Goal: Task Accomplishment & Management: Use online tool/utility

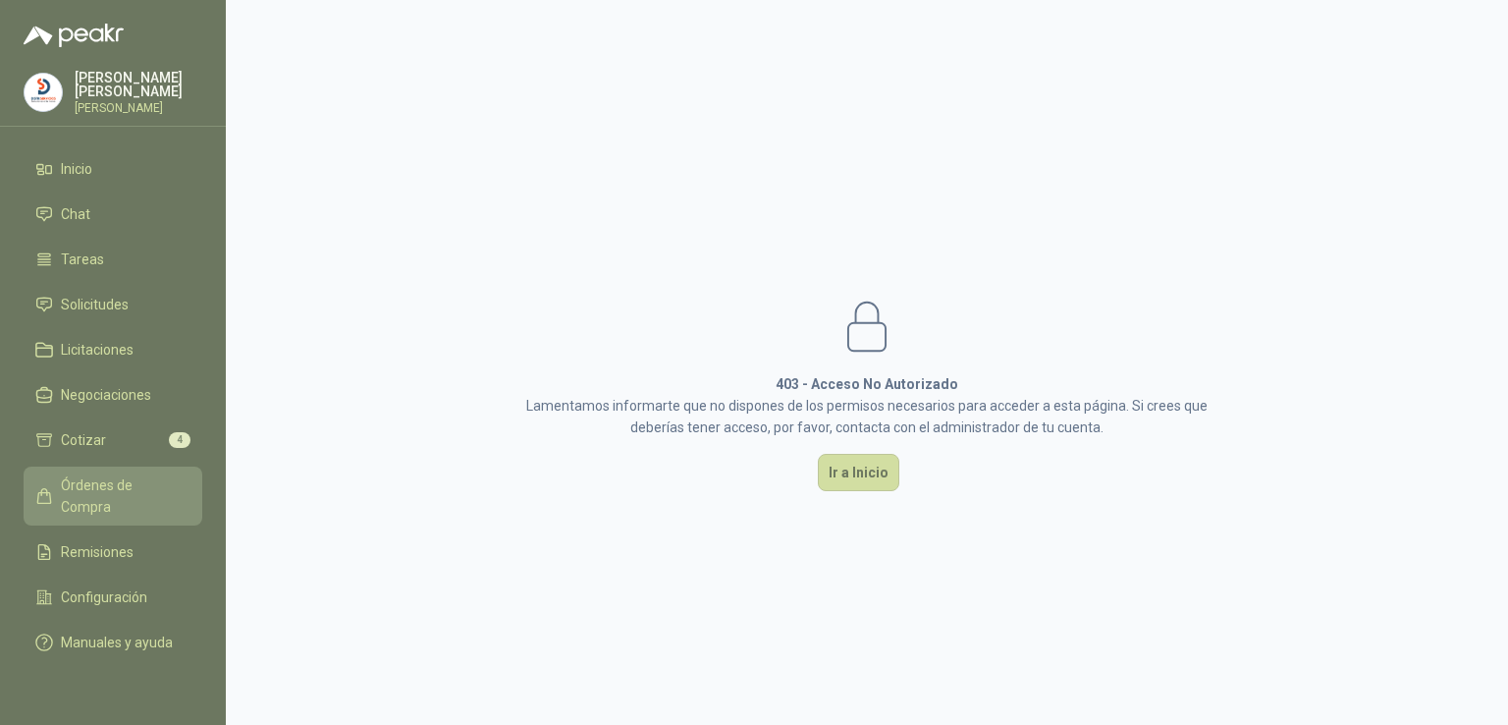
click at [161, 482] on span "Órdenes de Compra" at bounding box center [122, 495] width 123 height 43
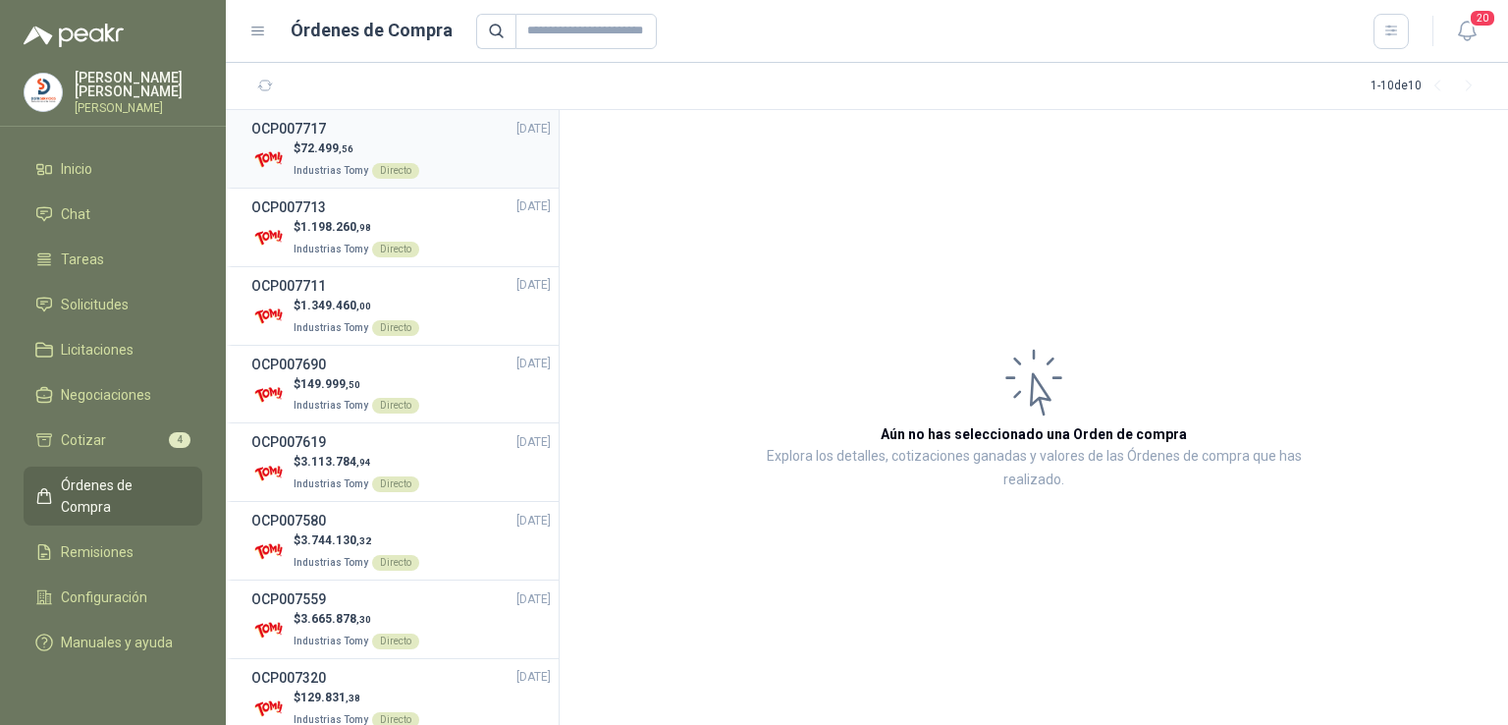
click at [332, 149] on span "72.499 ,56" at bounding box center [326, 148] width 53 height 14
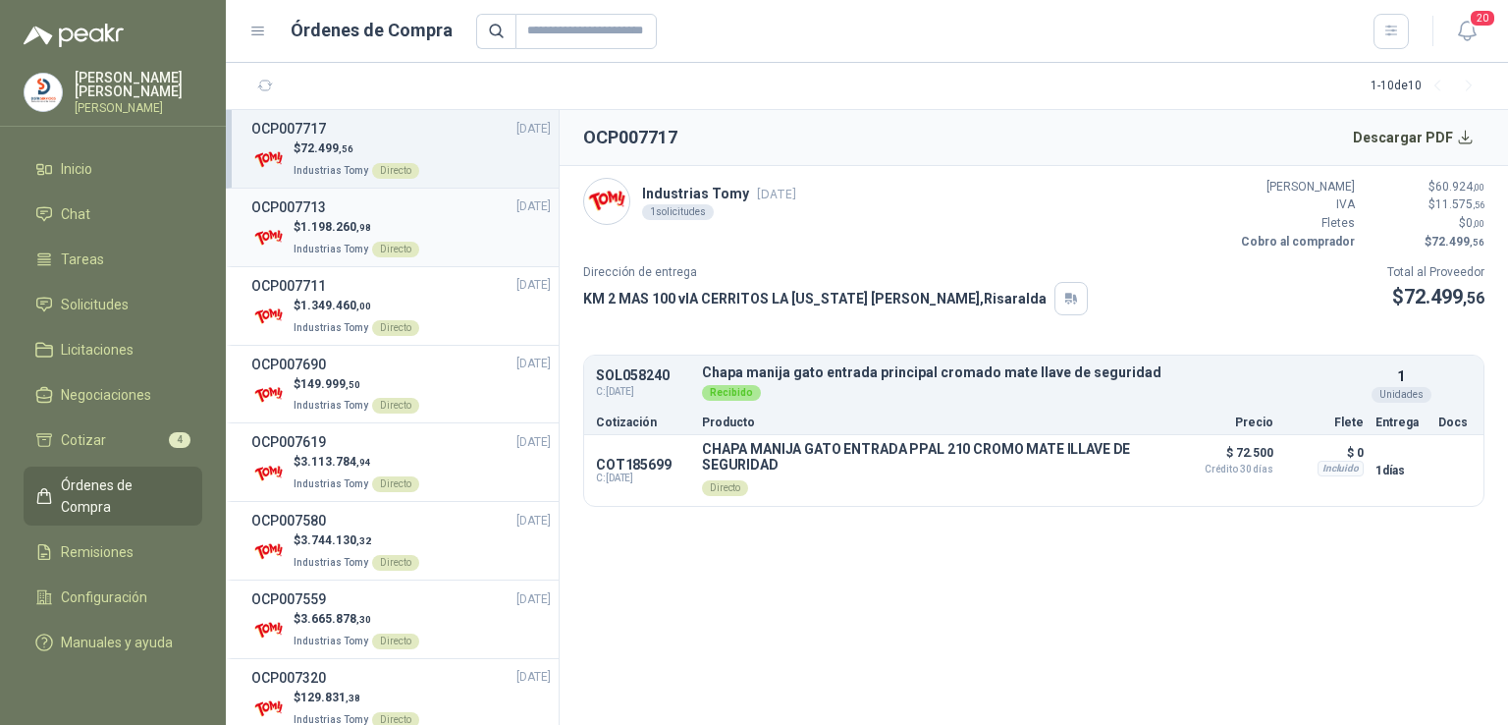
click at [325, 220] on span "1.198.260 ,98" at bounding box center [335, 227] width 71 height 14
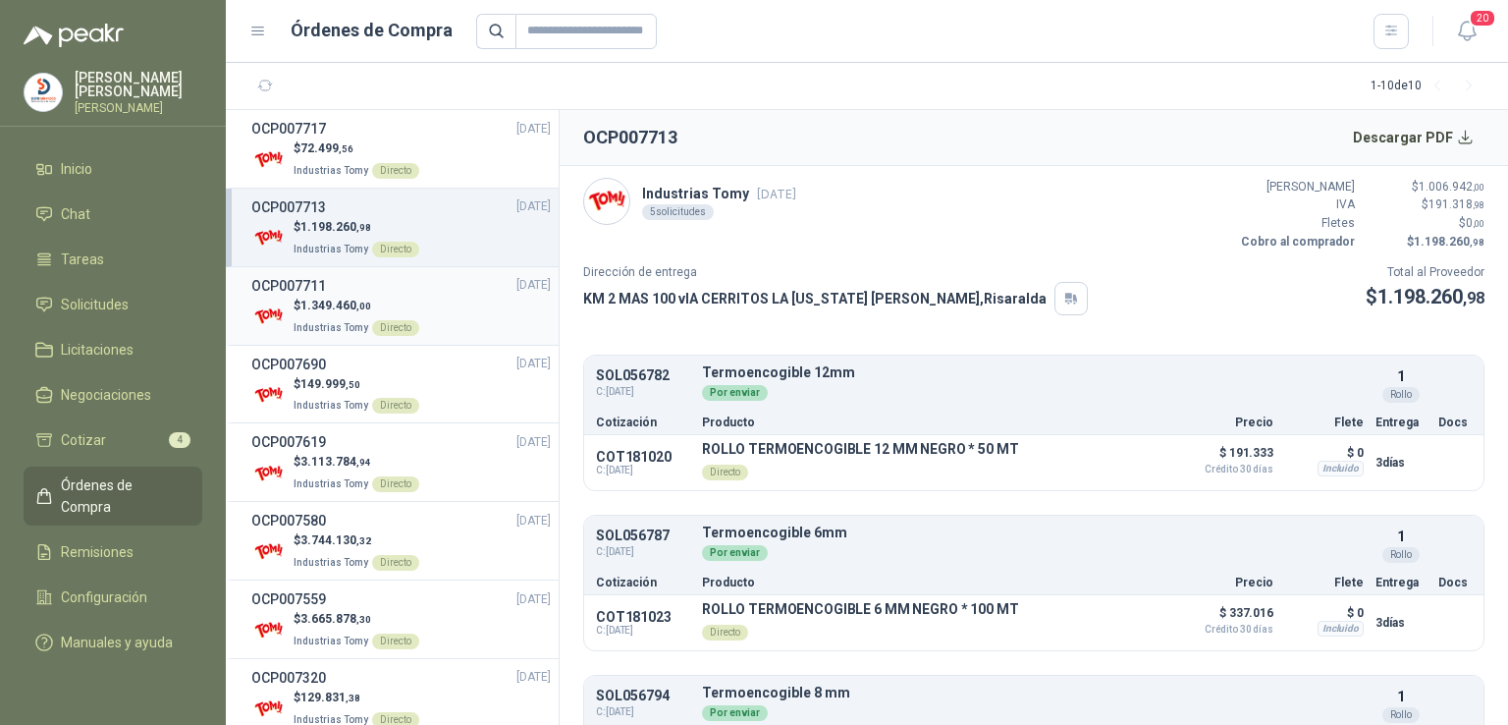
click at [348, 296] on p "$ 1.349.460 ,00" at bounding box center [357, 305] width 126 height 19
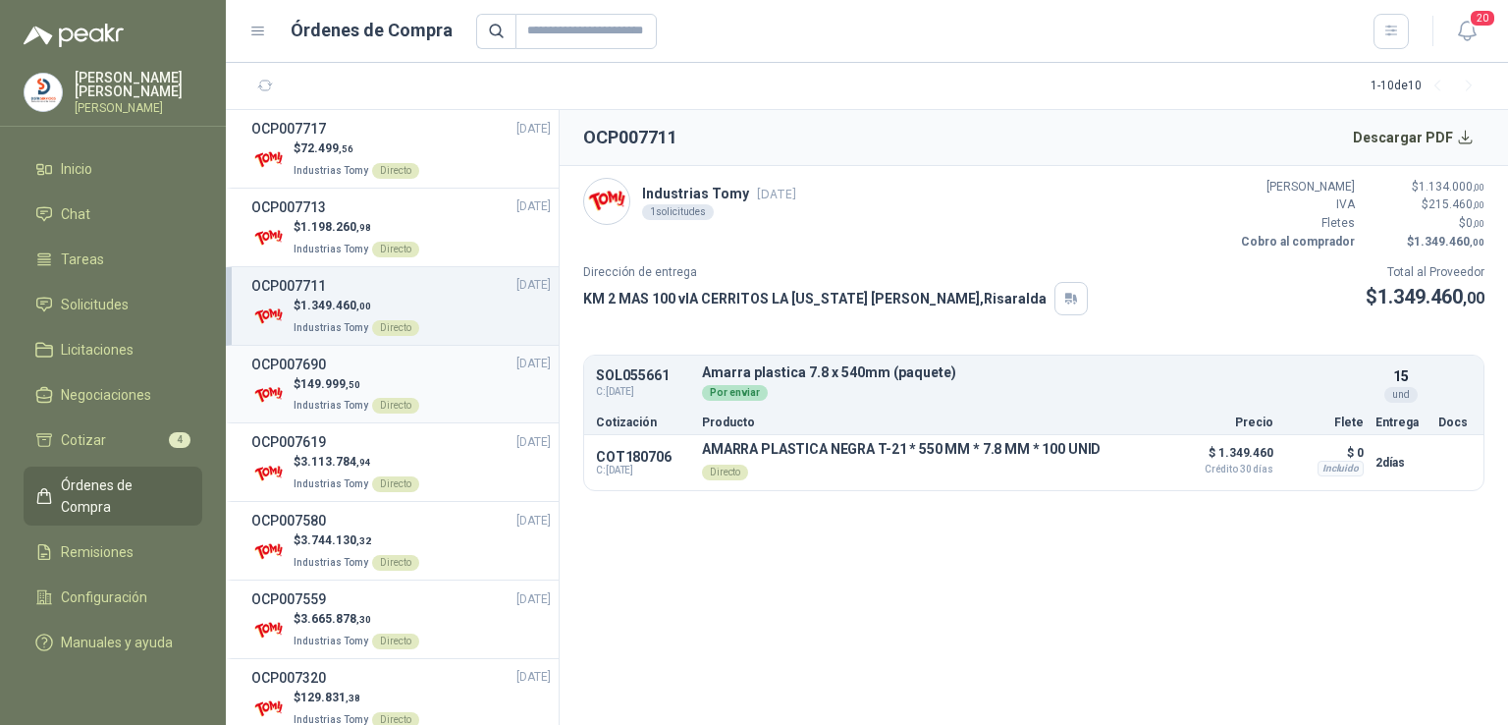
click at [398, 381] on p "$ 149.999 ,50" at bounding box center [357, 384] width 126 height 19
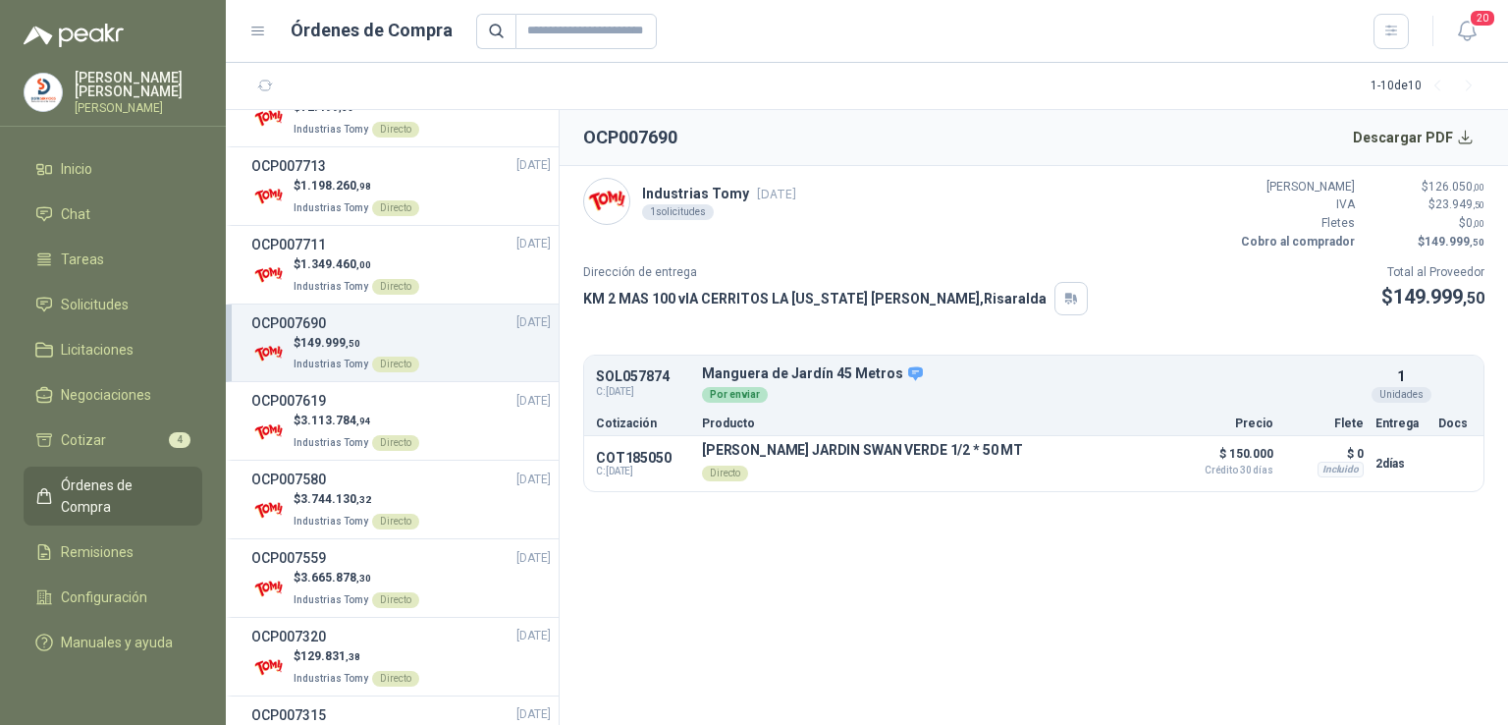
scroll to position [58, 0]
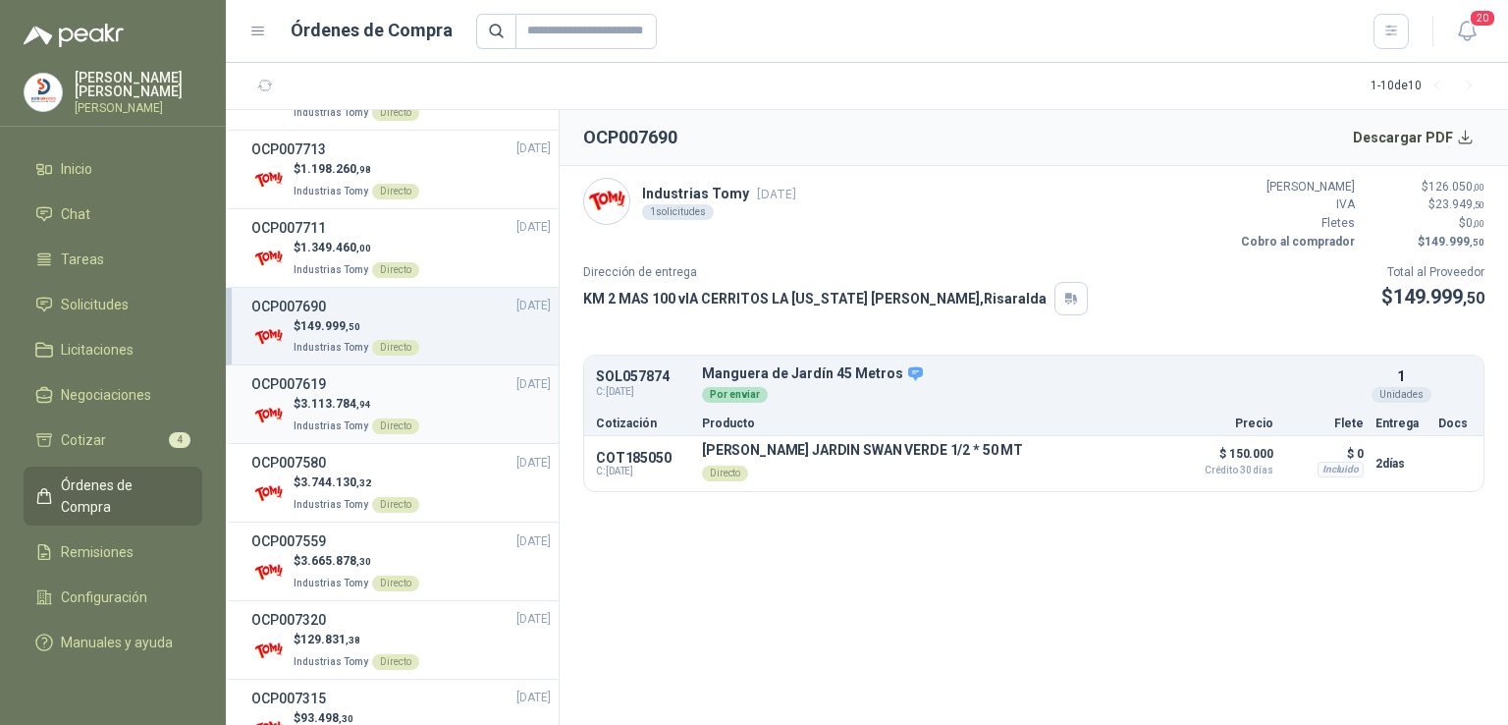
click at [367, 413] on p "Industrias Tomy Directo" at bounding box center [357, 424] width 126 height 22
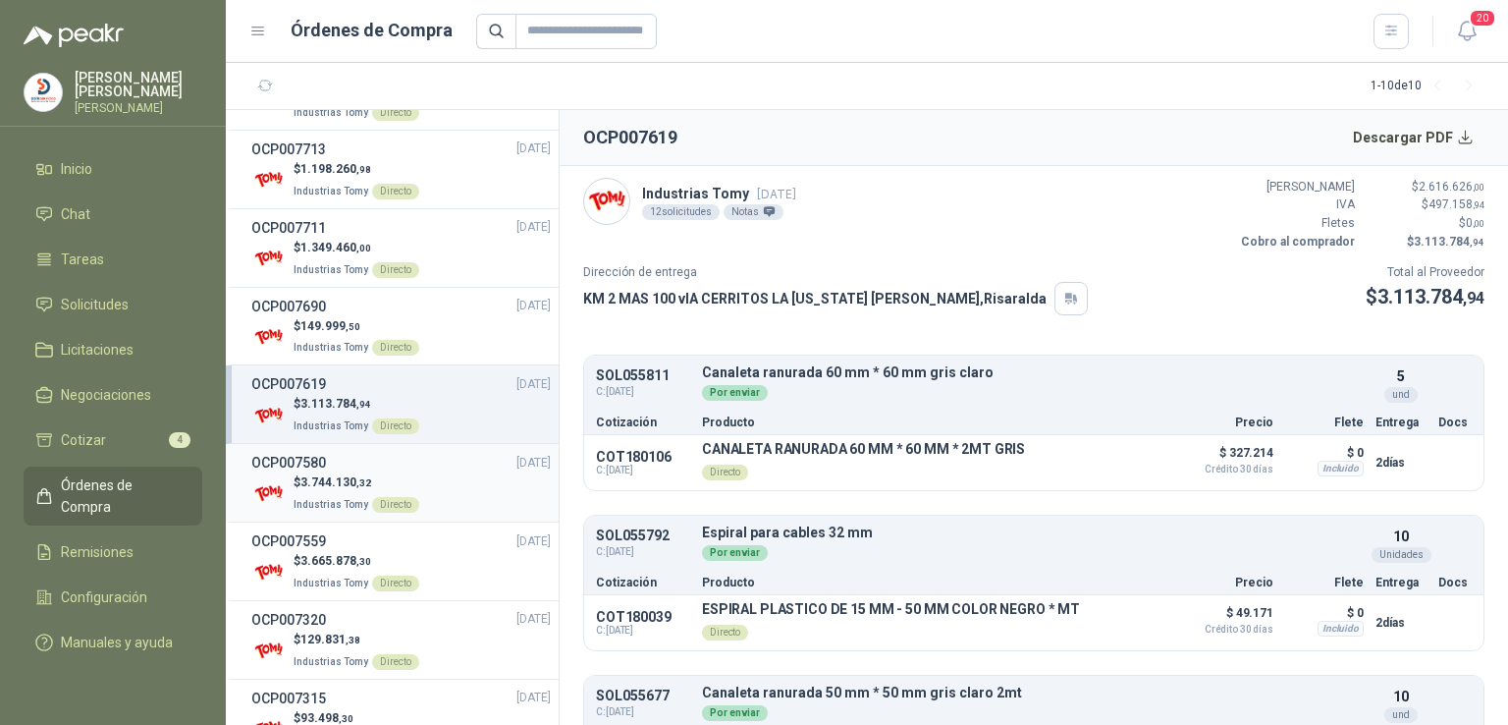
click at [419, 498] on div "$ 3.744.130 ,32 Industrias Tomy Directo" at bounding box center [400, 493] width 299 height 40
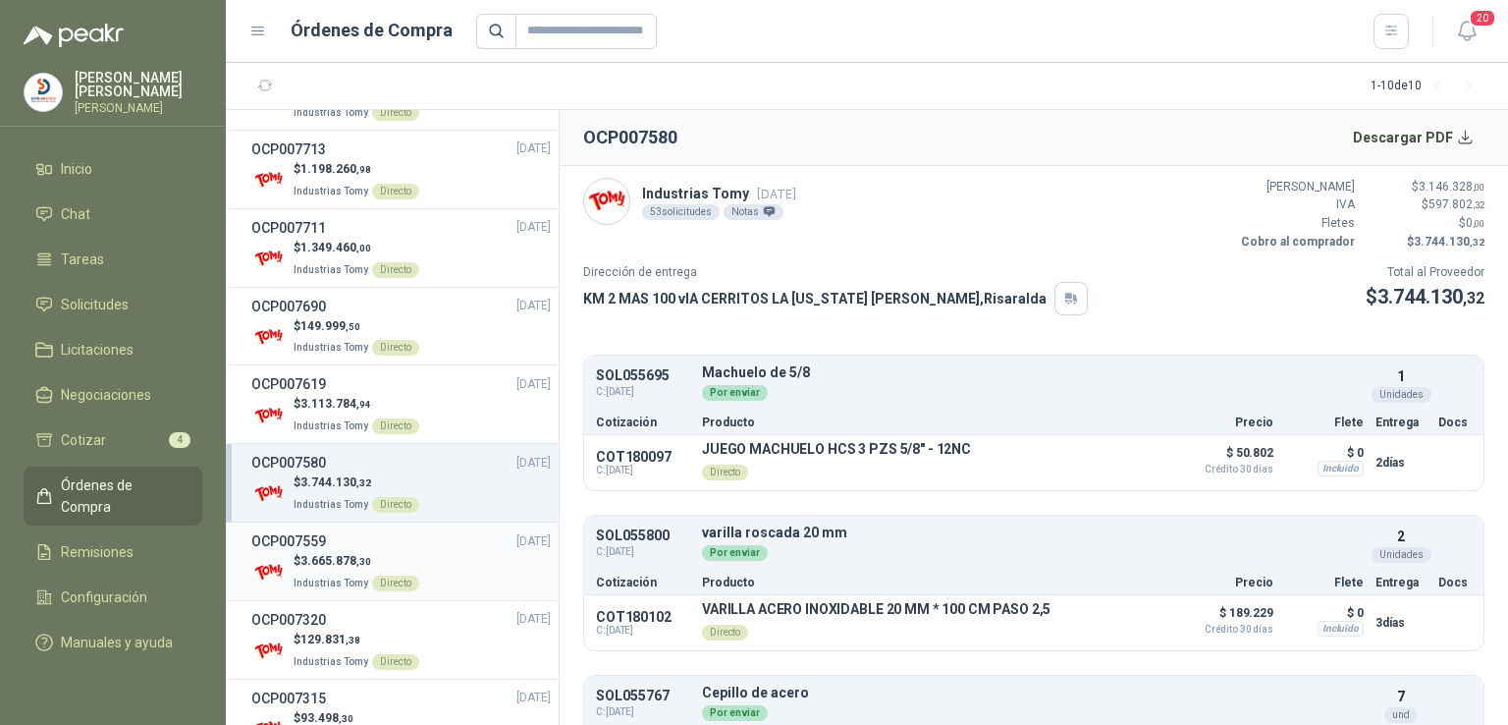
click at [373, 561] on p "$ 3.665.878 ,30" at bounding box center [357, 561] width 126 height 19
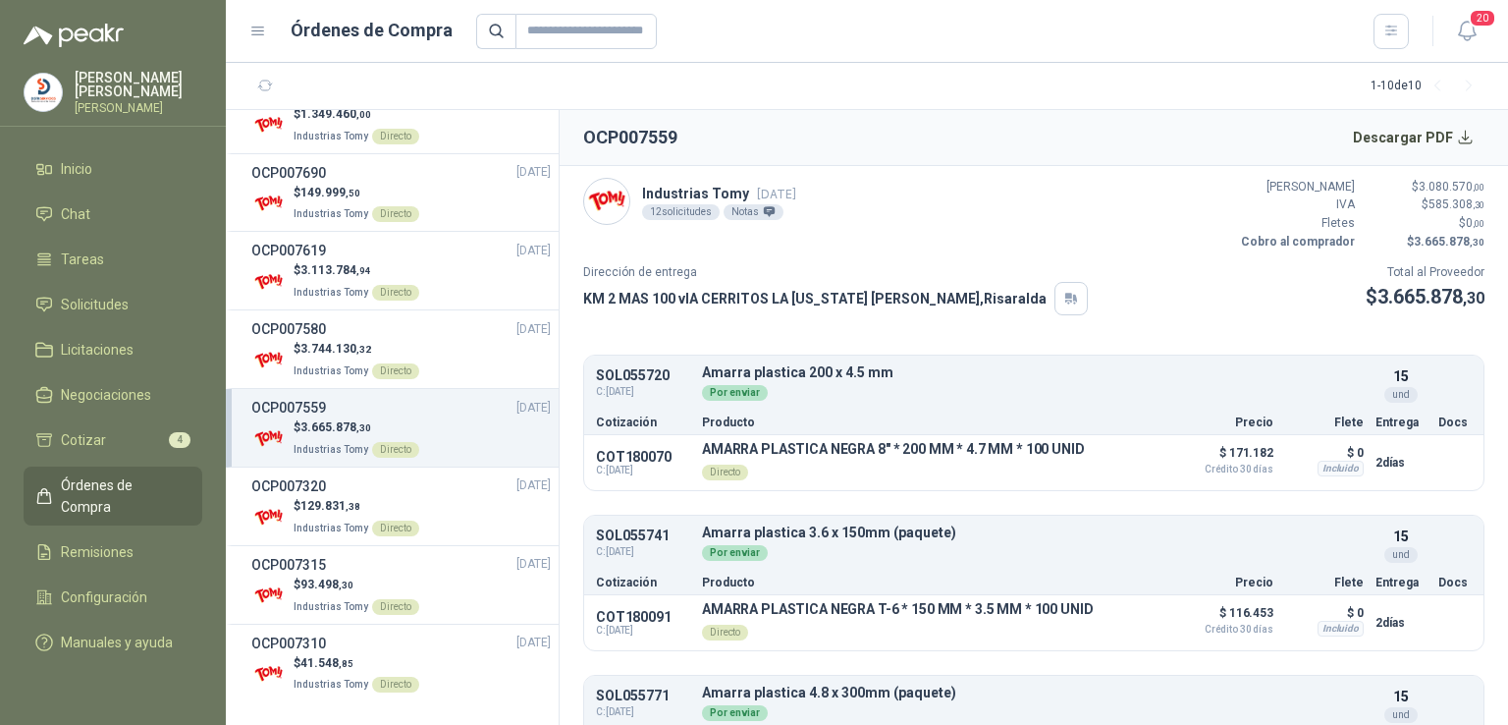
scroll to position [194, 0]
click at [314, 488] on h3 "OCP007320" at bounding box center [288, 483] width 75 height 22
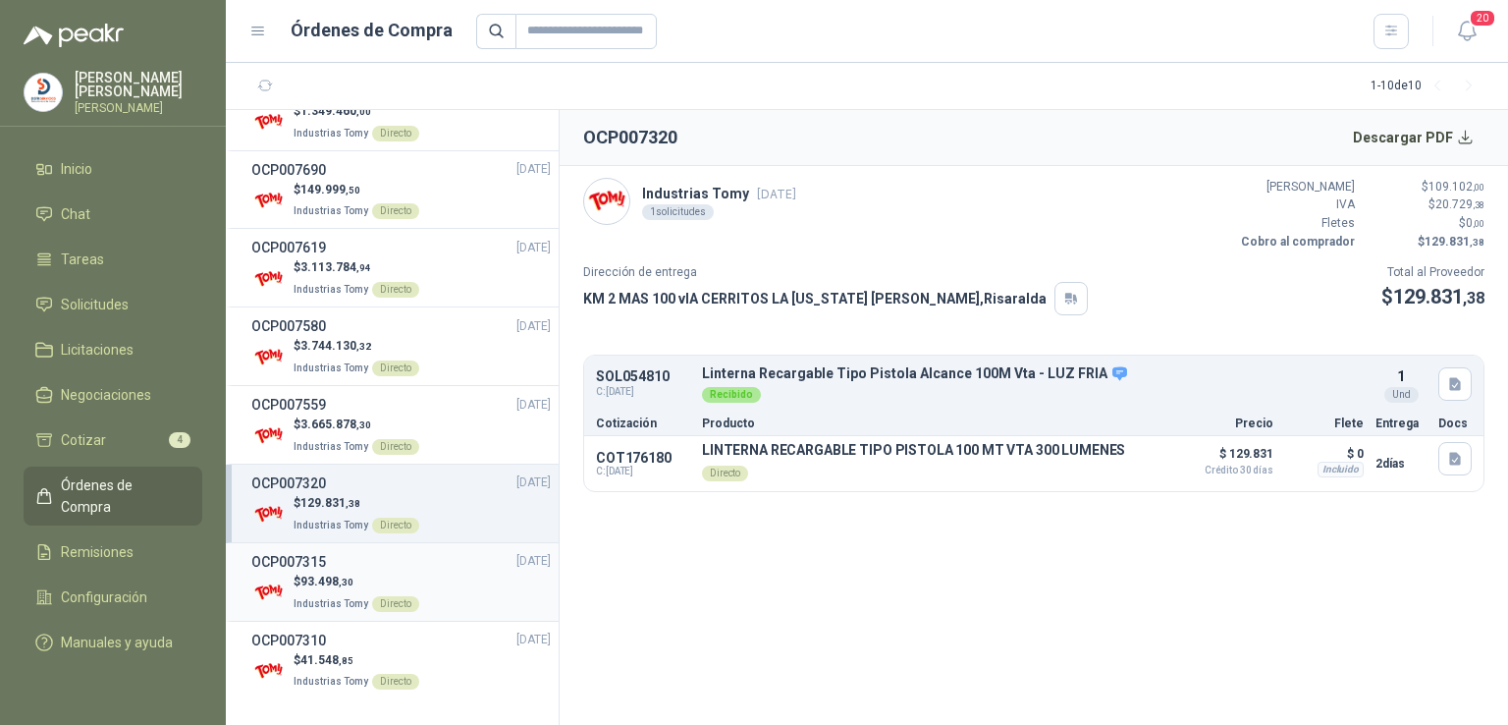
click at [314, 572] on p "$ 93.498 ,30" at bounding box center [357, 581] width 126 height 19
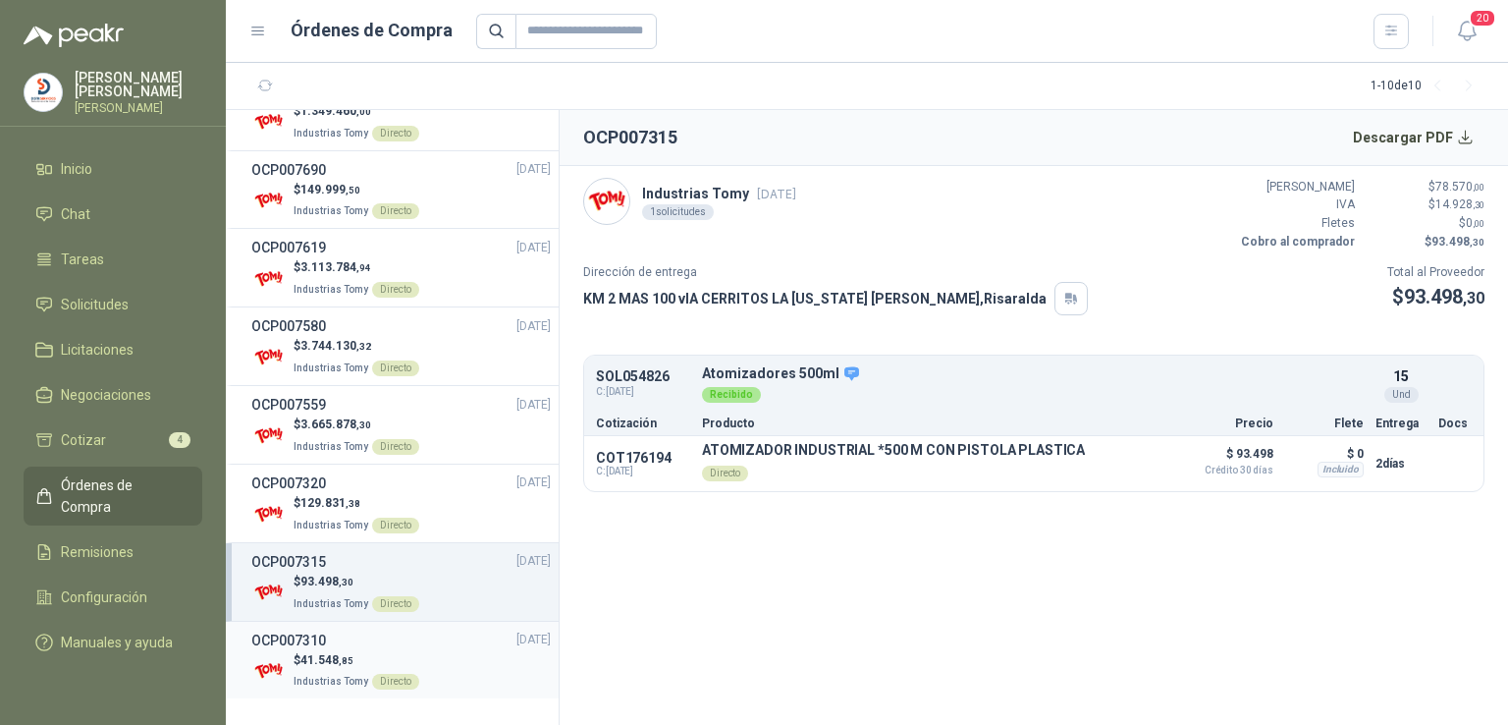
click at [318, 653] on span "41.548 ,85" at bounding box center [326, 660] width 53 height 14
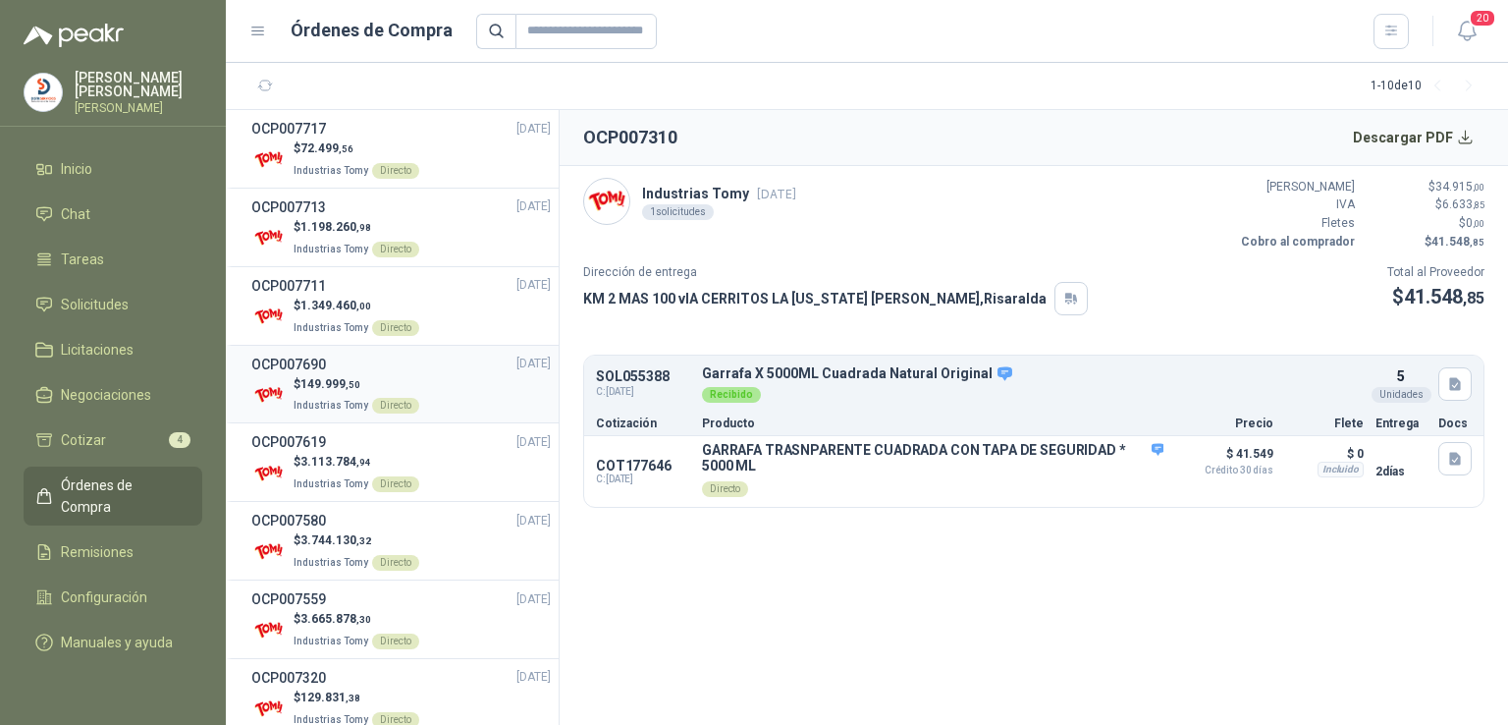
click at [330, 400] on span "Industrias Tomy" at bounding box center [331, 405] width 75 height 11
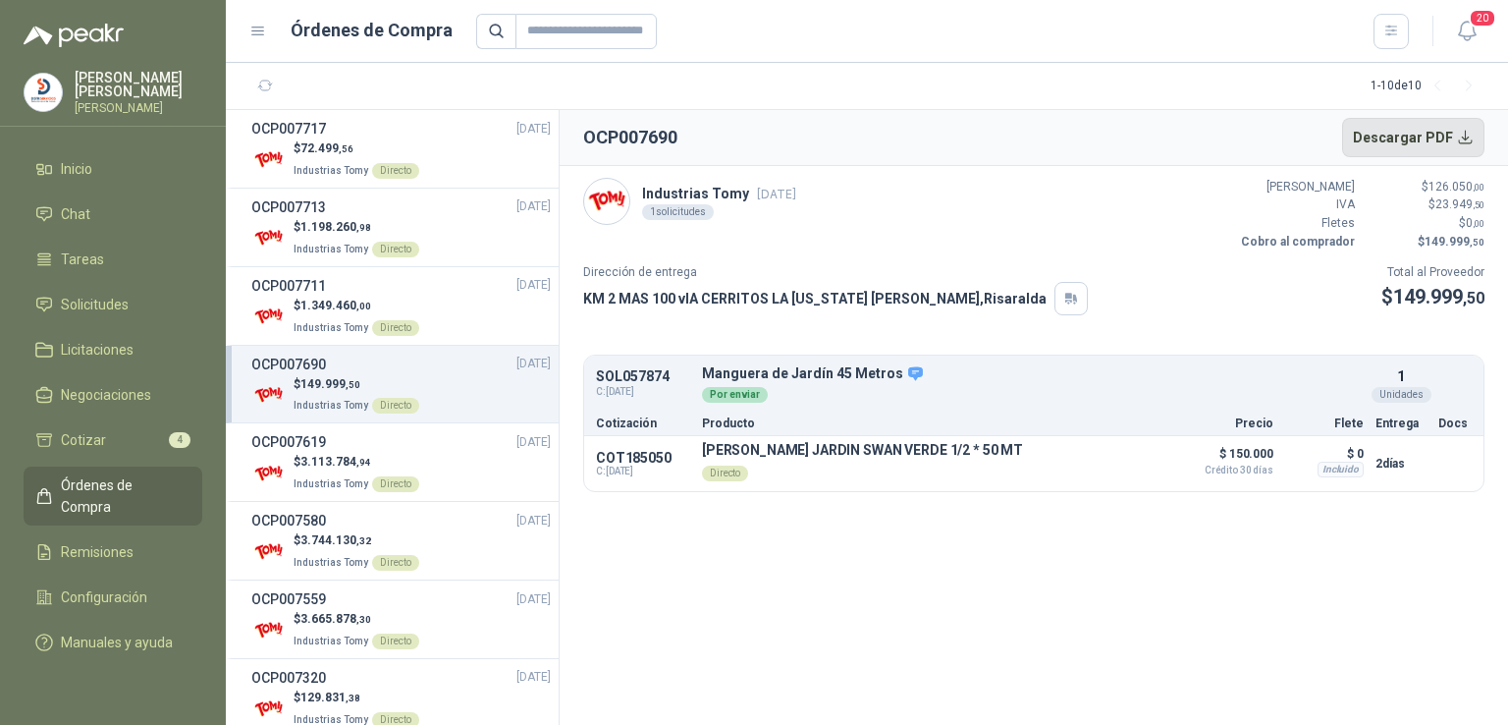
click at [1468, 136] on button "Descargar PDF" at bounding box center [1413, 137] width 143 height 39
click at [391, 296] on p "$ 1.349.460 ,00" at bounding box center [357, 305] width 126 height 19
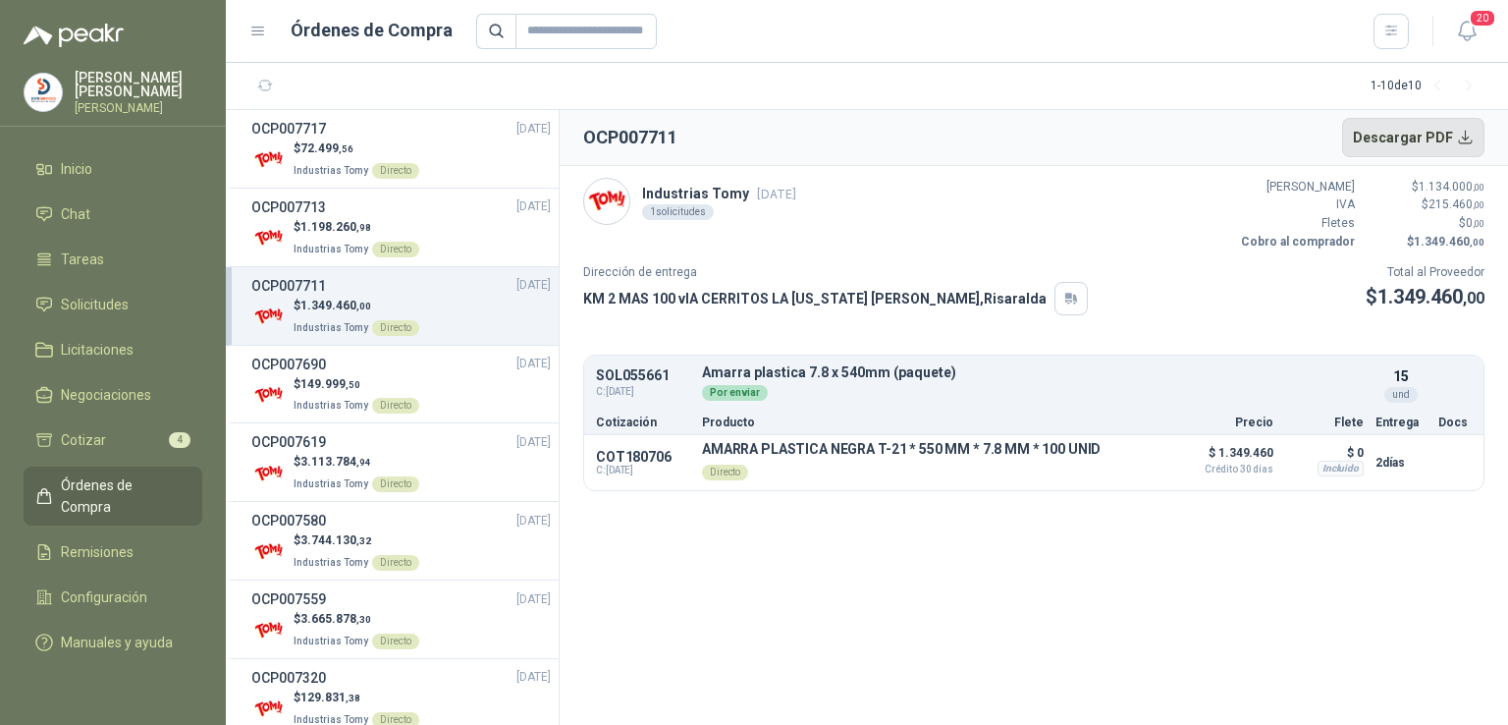
click at [1461, 140] on button "Descargar PDF" at bounding box center [1413, 137] width 143 height 39
click at [358, 204] on div "OCP007713 [DATE]" at bounding box center [400, 207] width 299 height 22
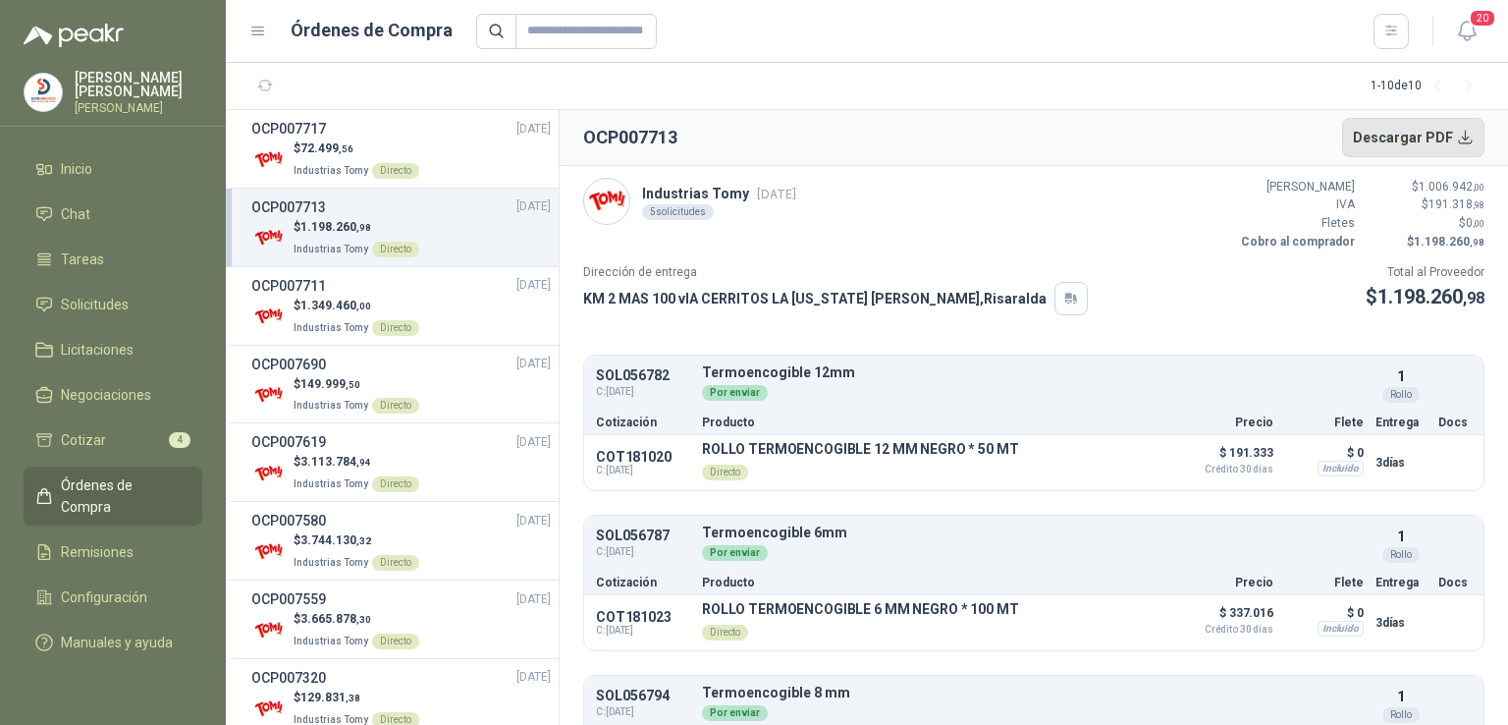
click at [1466, 139] on button "Descargar PDF" at bounding box center [1413, 137] width 143 height 39
click at [341, 148] on span ",56" at bounding box center [346, 148] width 15 height 11
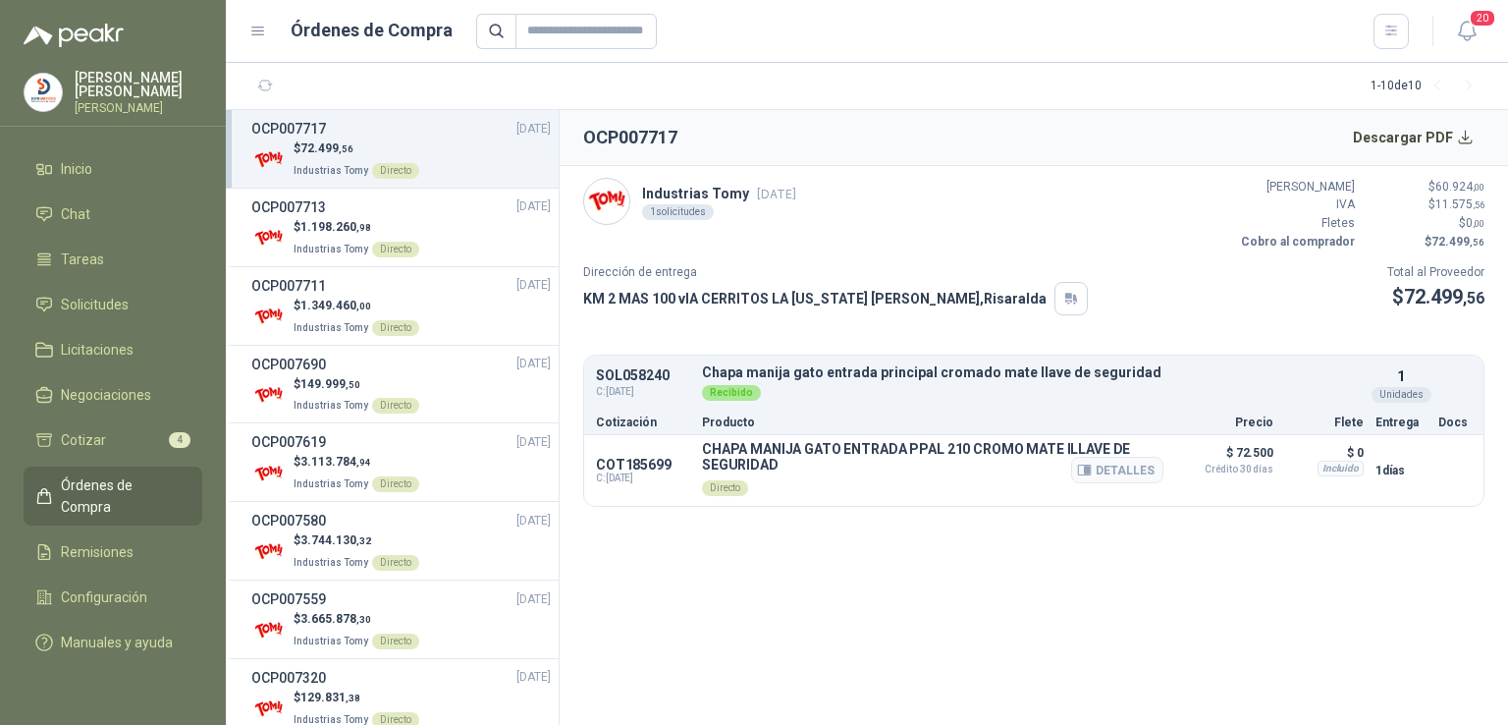
click at [1225, 449] on p "$ 72.500 Crédito 30 [PERSON_NAME]" at bounding box center [1224, 457] width 98 height 33
click at [1455, 131] on button "Descargar PDF" at bounding box center [1413, 137] width 143 height 39
click at [441, 222] on div "$ 1.198.260 ,98 Industrias Tomy Directo" at bounding box center [400, 238] width 299 height 40
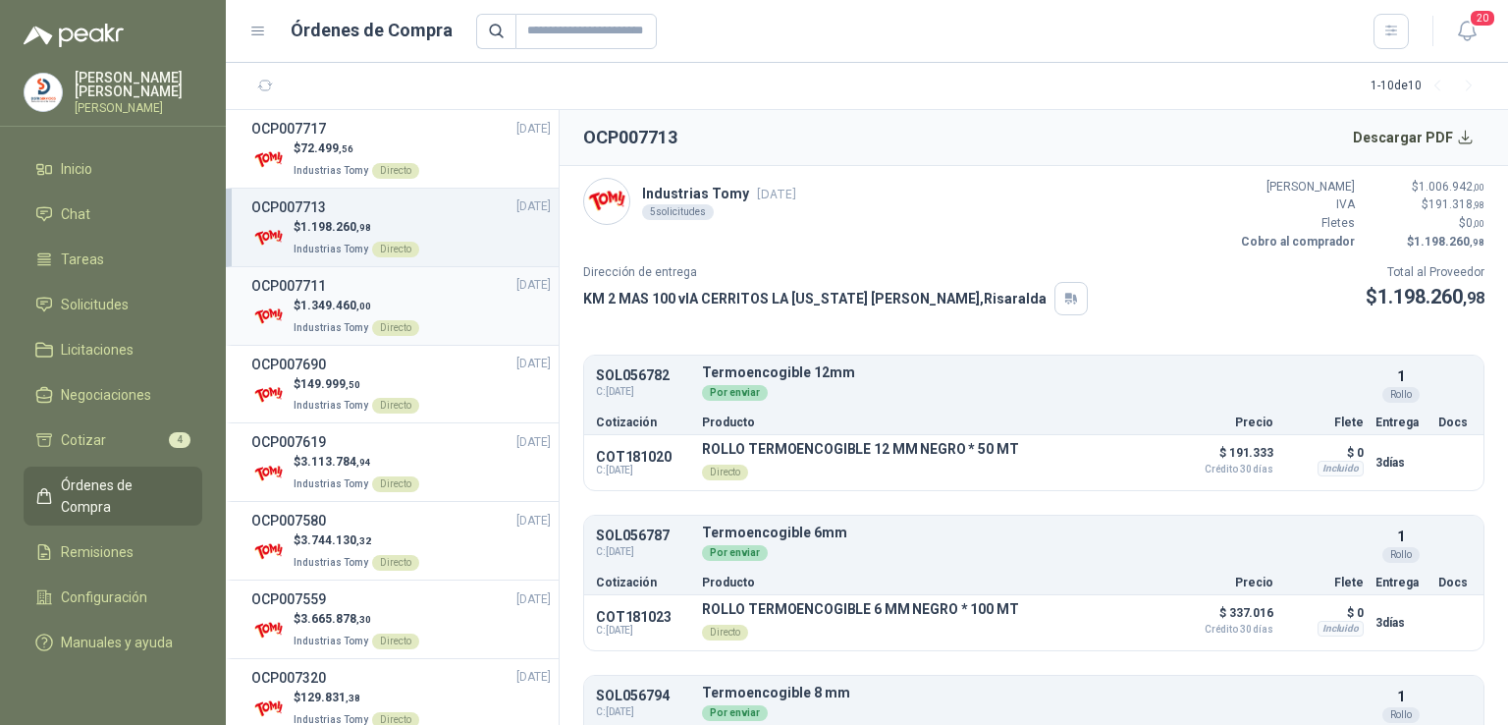
click at [416, 292] on div "OCP007711 [DATE]" at bounding box center [400, 286] width 299 height 22
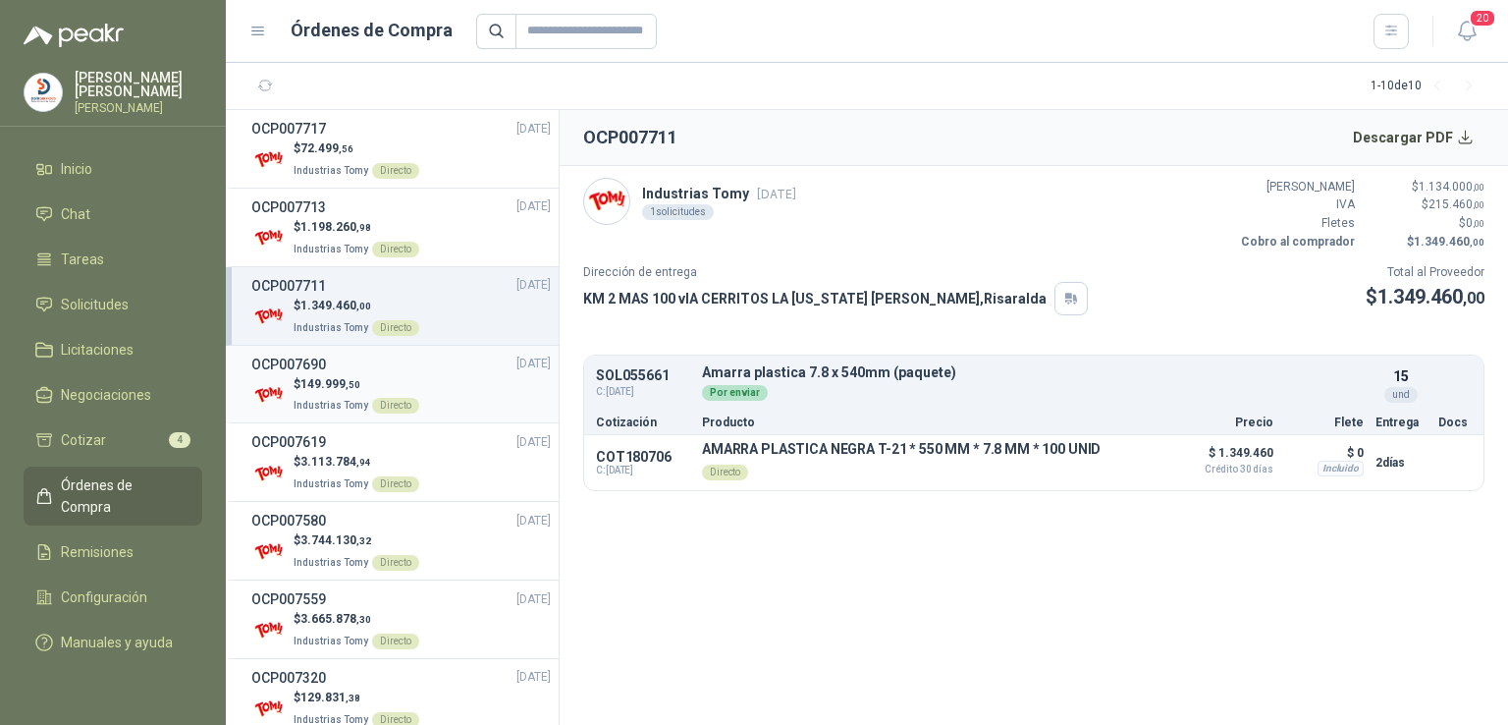
click at [372, 349] on li "OCP007690 [DATE] $ 149.999 ,50 Industrias Tomy Directo" at bounding box center [392, 385] width 333 height 79
click at [354, 370] on div "OCP007690 [DATE]" at bounding box center [400, 364] width 299 height 22
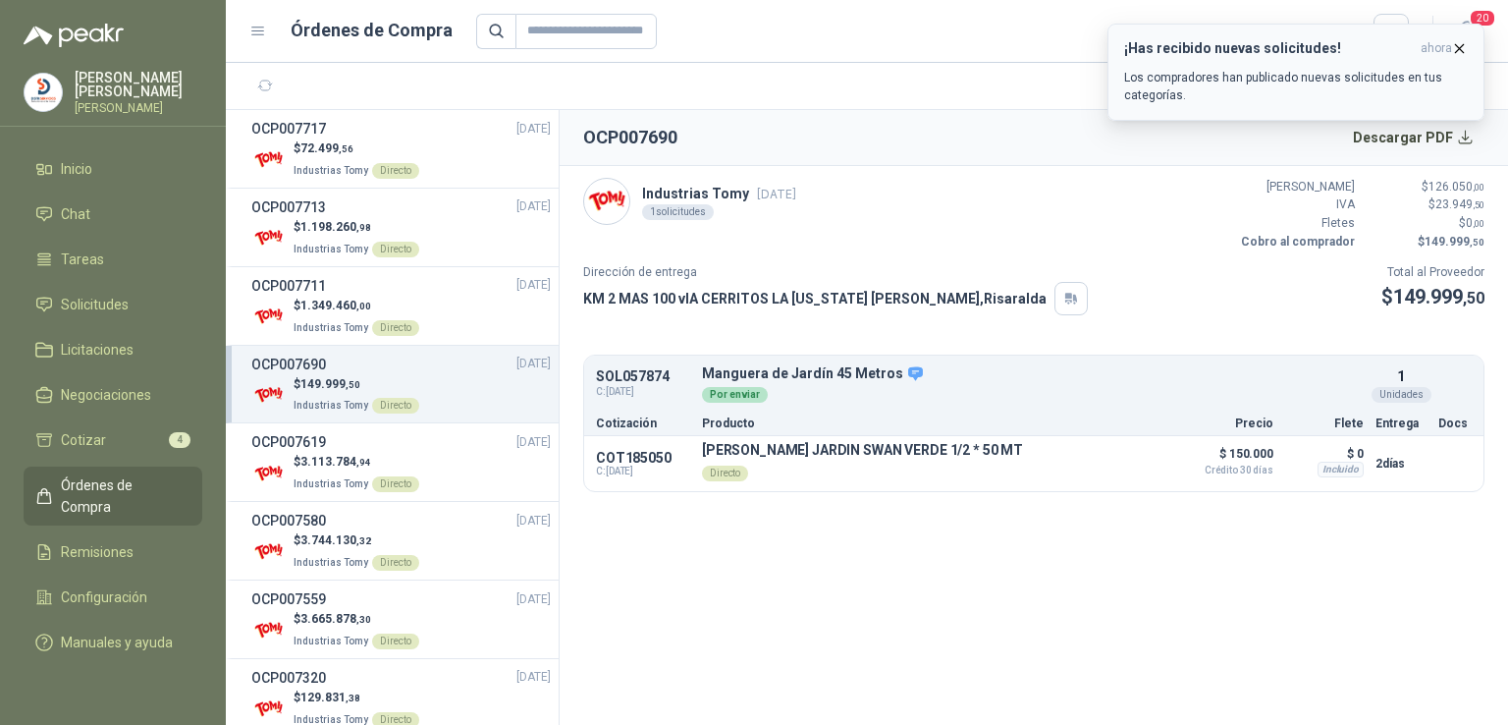
click at [1353, 60] on div "¡Has recibido nuevas solicitudes! ahora Los compradores han publicado nuevas so…" at bounding box center [1296, 72] width 344 height 64
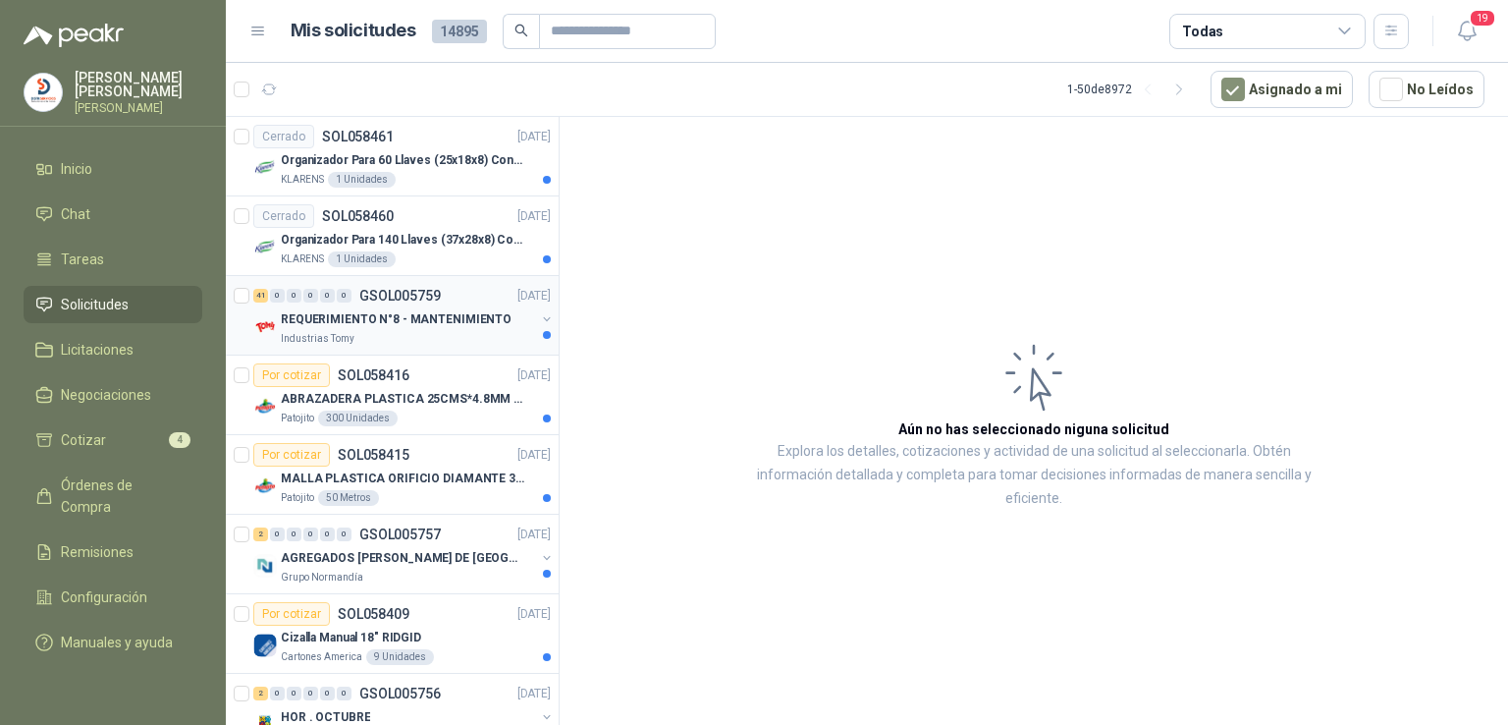
click at [408, 317] on p "REQUERIMIENTO N°8 - MANTENIMIENTO" at bounding box center [396, 319] width 231 height 19
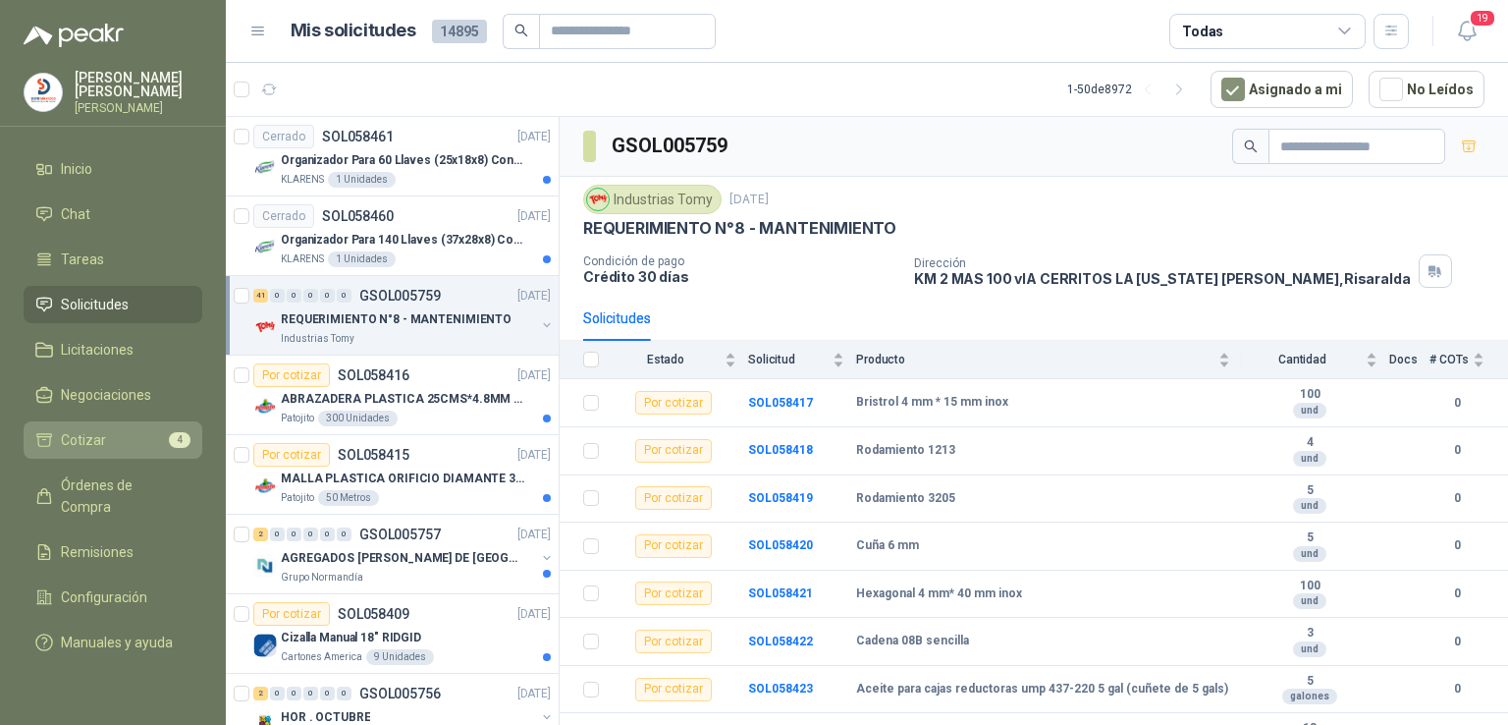
click at [146, 429] on li "Cotizar 4" at bounding box center [112, 440] width 155 height 22
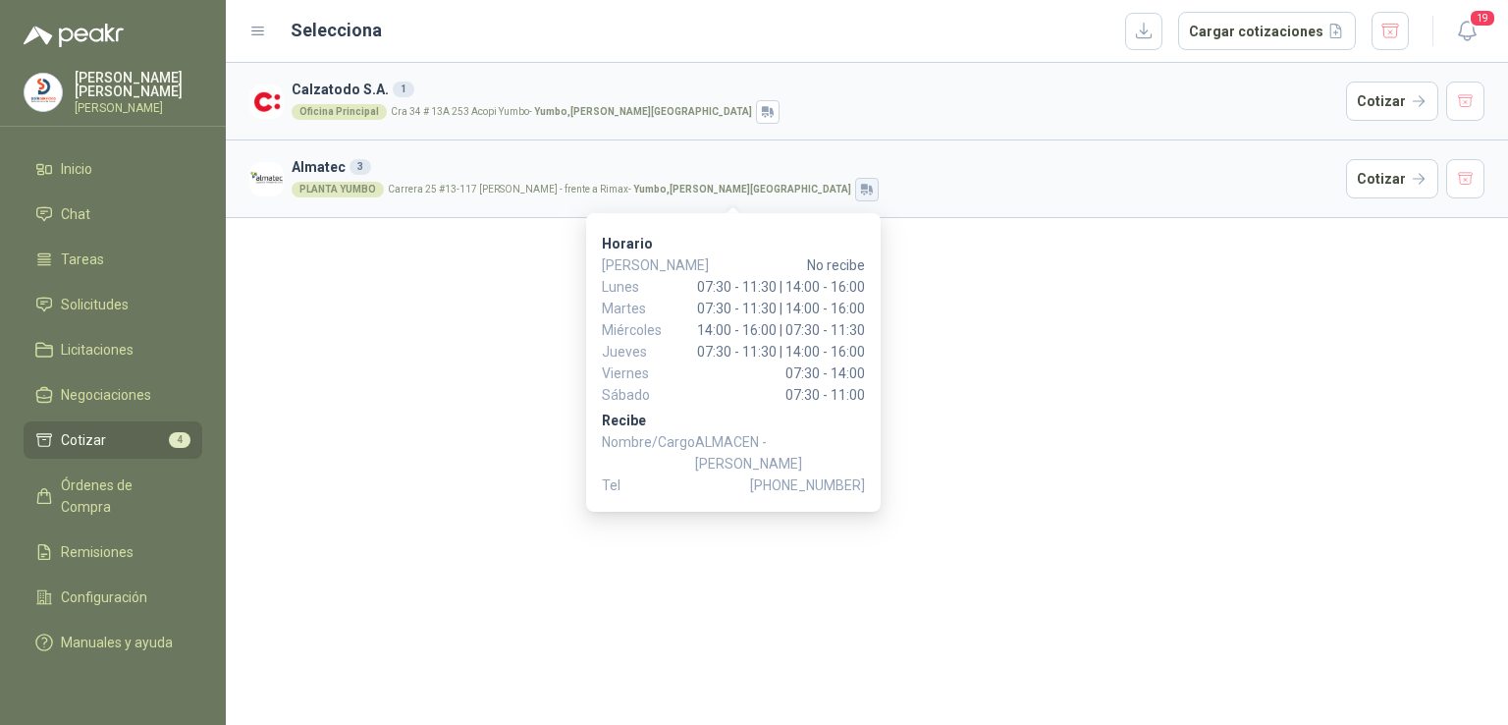
click at [855, 178] on button "button" at bounding box center [867, 190] width 24 height 24
